Goal: Browse casually

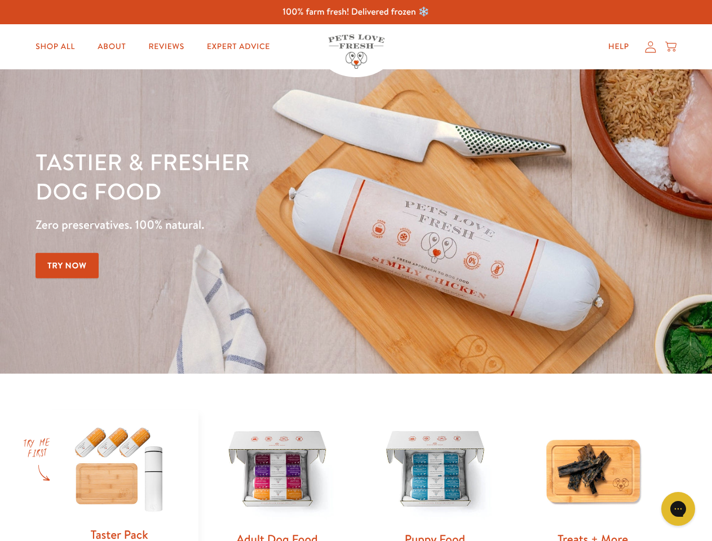
click at [356, 271] on div "Tastier & fresher dog food Zero preservatives. 100% natural. Try Now" at bounding box center [249, 221] width 427 height 149
click at [678, 509] on icon "Gorgias live chat" at bounding box center [677, 508] width 11 height 11
